Goal: Task Accomplishment & Management: Use online tool/utility

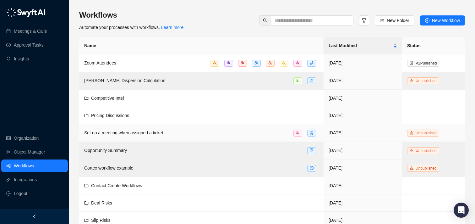
scroll to position [200, 0]
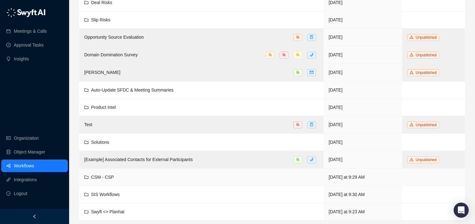
click at [111, 177] on span "CSM - CSP" at bounding box center [102, 176] width 23 height 5
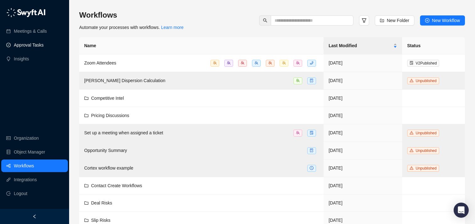
scroll to position [200, 0]
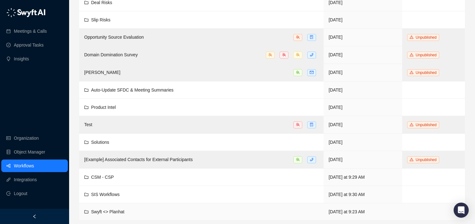
click at [110, 205] on td "Swyft <> Planhat" at bounding box center [201, 211] width 245 height 17
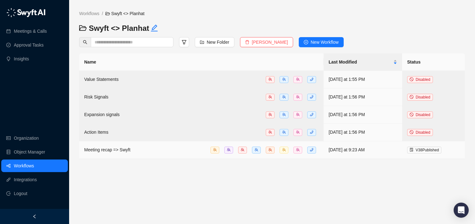
click at [136, 144] on td "Meeting recap => Swyft" at bounding box center [201, 150] width 245 height 18
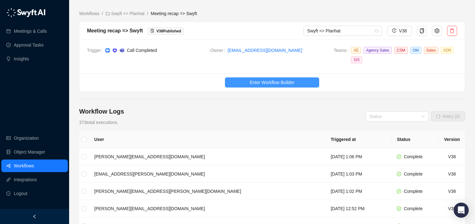
click at [233, 85] on button "Enter Workflow Builder" at bounding box center [272, 82] width 94 height 10
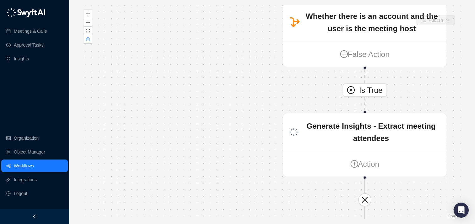
drag, startPoint x: 215, startPoint y: 96, endPoint x: 159, endPoint y: 93, distance: 56.7
click at [159, 93] on div "Is True Call Completed Action Whether there is an account and the user is the m…" at bounding box center [272, 112] width 386 height 214
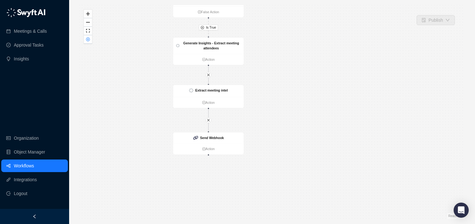
drag, startPoint x: 171, startPoint y: 147, endPoint x: 154, endPoint y: 70, distance: 78.4
click at [154, 70] on div "Is True Call Completed Action Whether there is an account and the user is the m…" at bounding box center [272, 112] width 386 height 214
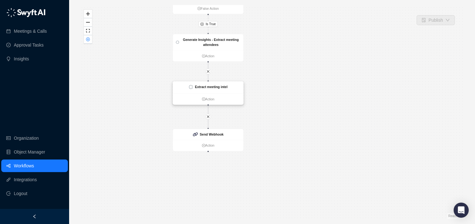
click at [214, 90] on div "Extract meeting intel" at bounding box center [208, 87] width 71 height 12
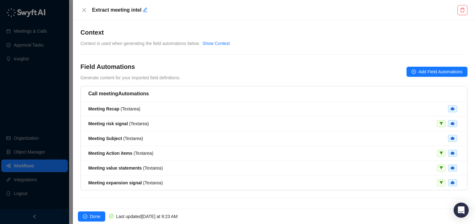
click at [192, 100] on div "Call meeting Automations" at bounding box center [274, 93] width 387 height 15
click at [161, 105] on div "Meeting Recap ( Textarea )" at bounding box center [274, 108] width 372 height 7
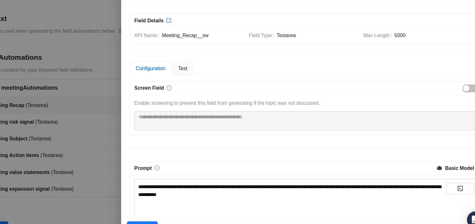
click at [126, 88] on div at bounding box center [237, 112] width 475 height 224
